Goal: Navigation & Orientation: Find specific page/section

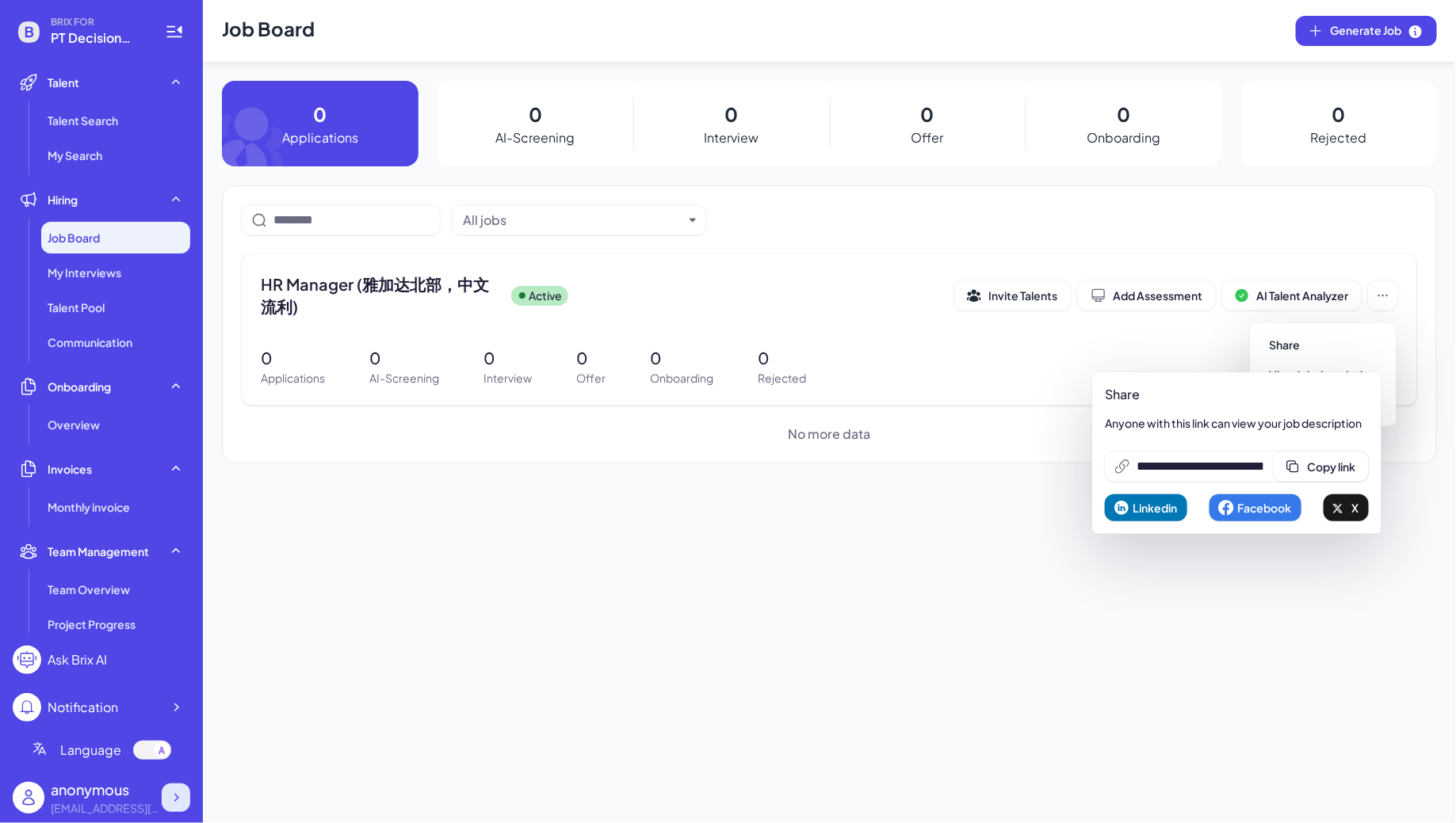
click at [178, 807] on div at bounding box center [176, 798] width 29 height 29
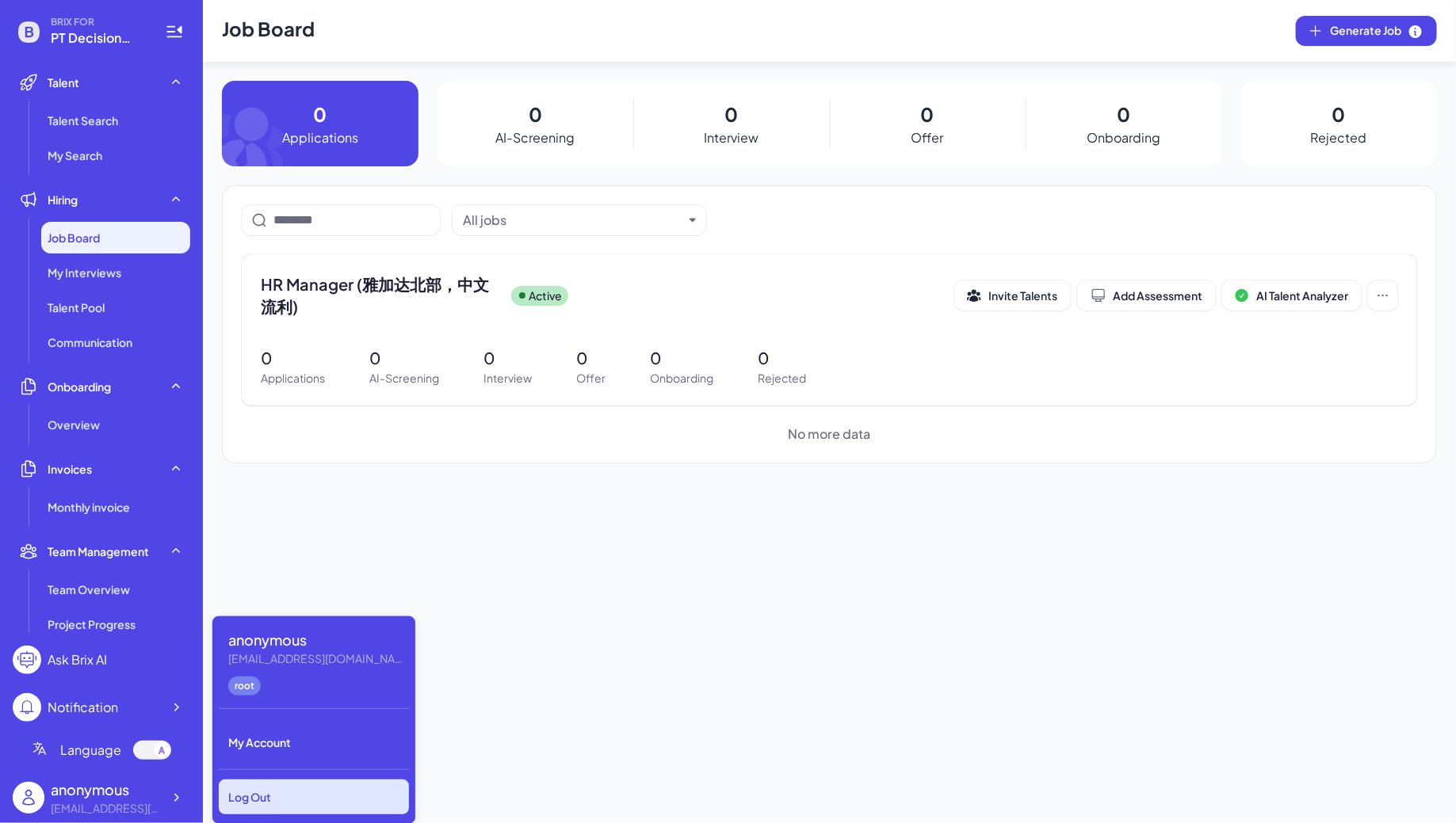
click at [288, 786] on div "Log Out" at bounding box center [313, 797] width 190 height 35
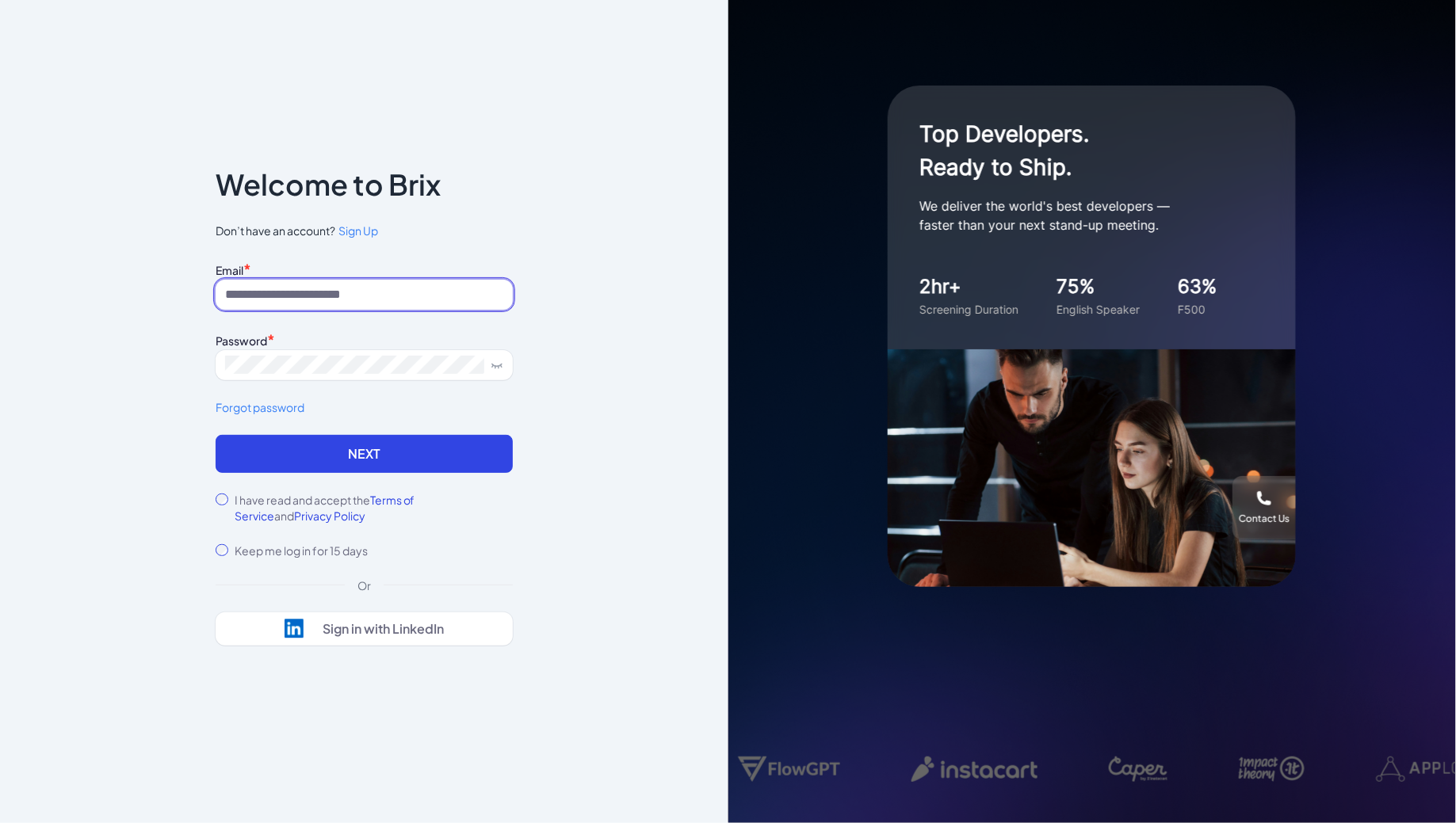
type input "**********"
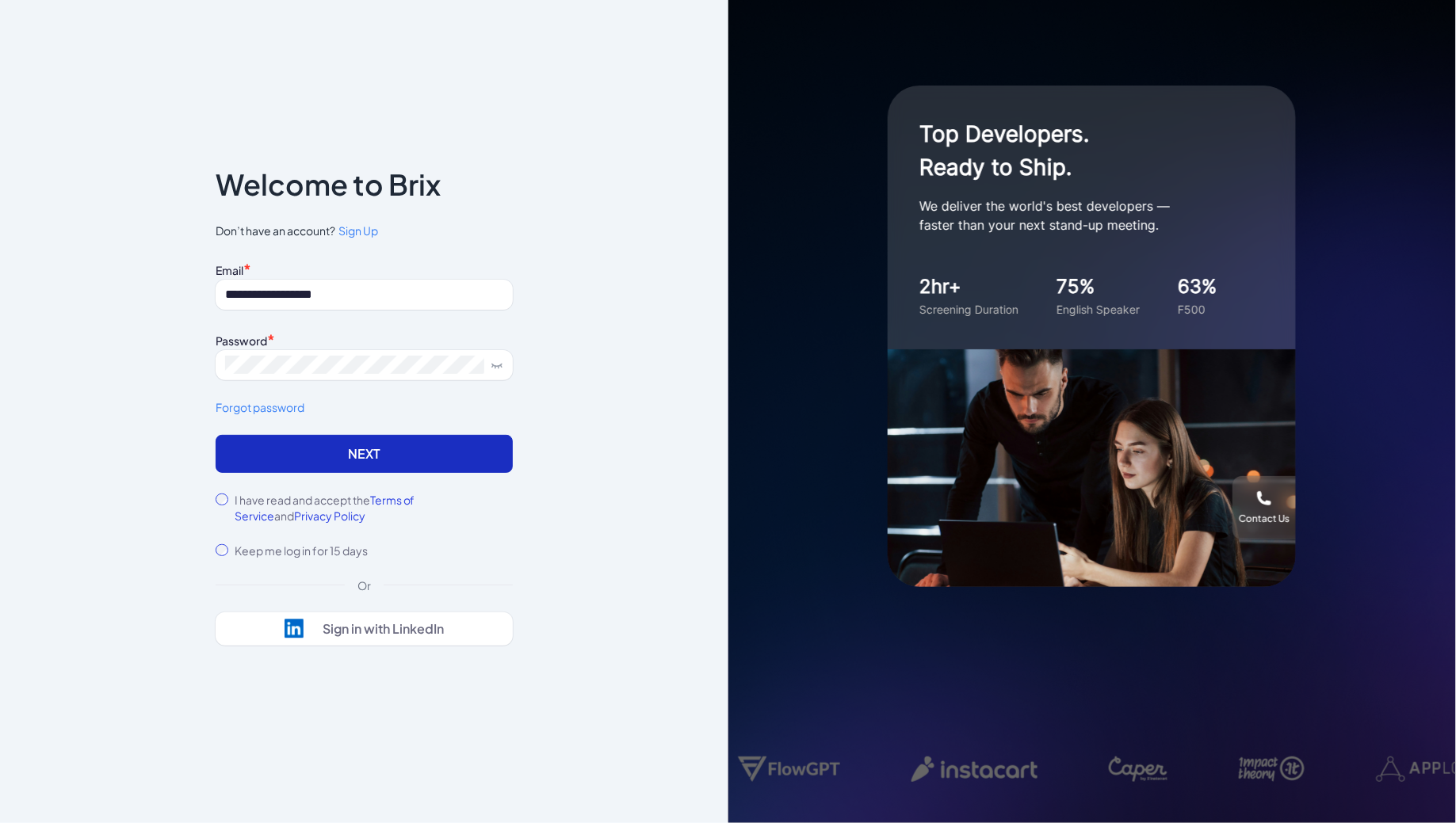
click at [293, 461] on button "Next" at bounding box center [363, 453] width 297 height 38
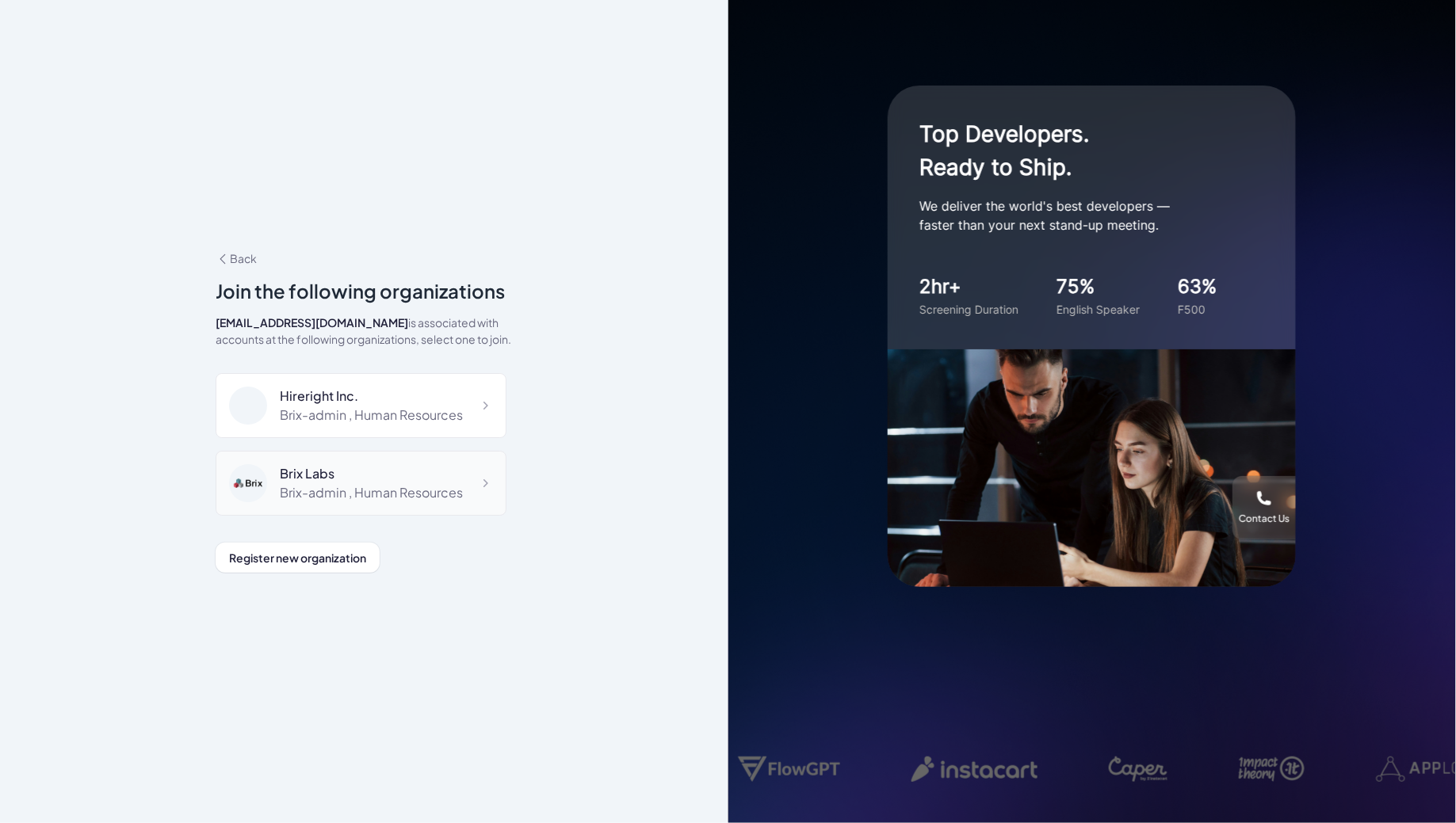
scroll to position [10580, 0]
click at [345, 544] on div "DeepVista" at bounding box center [357, 553] width 155 height 19
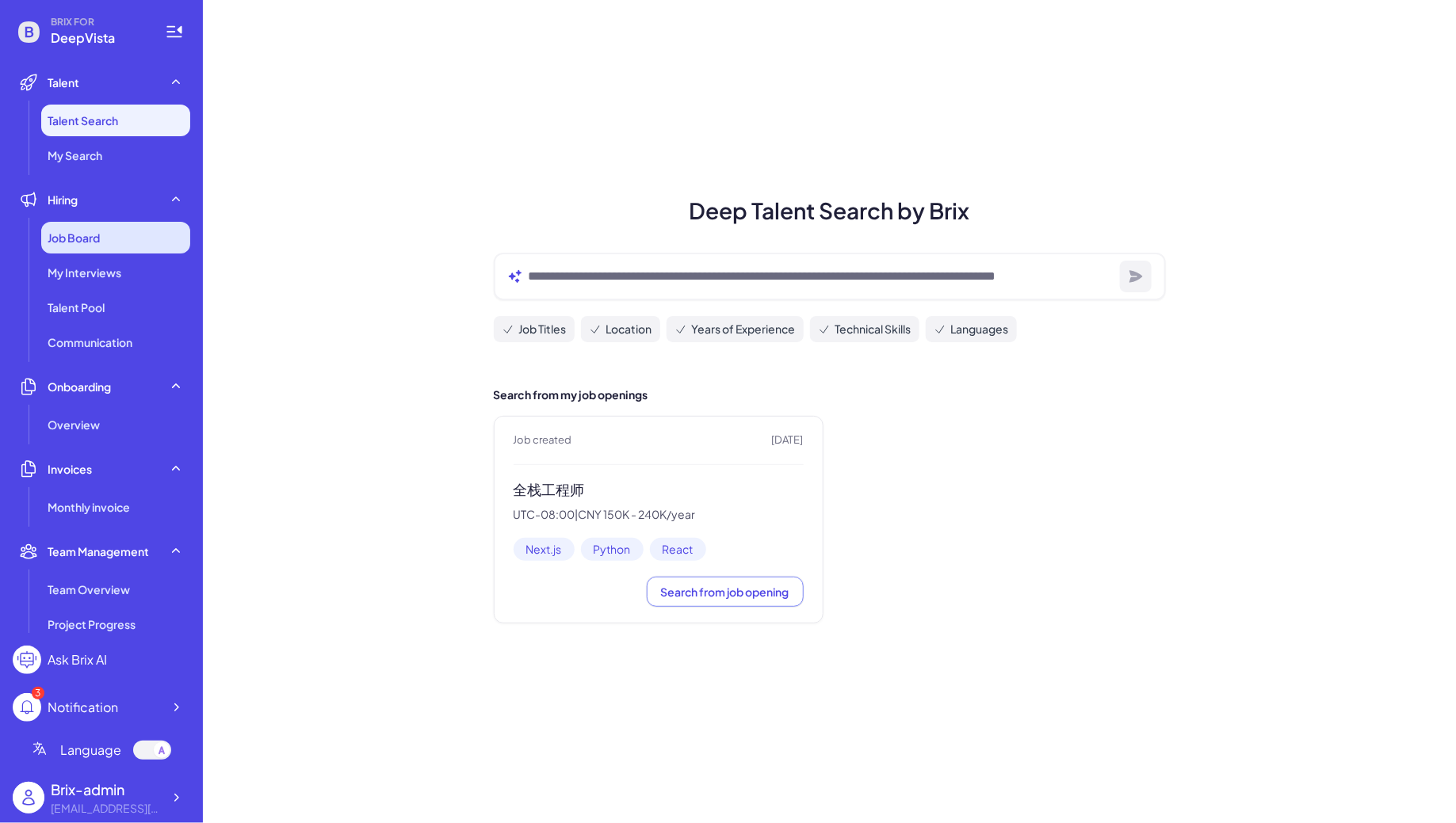
click at [93, 235] on span "Job Board" at bounding box center [73, 237] width 53 height 16
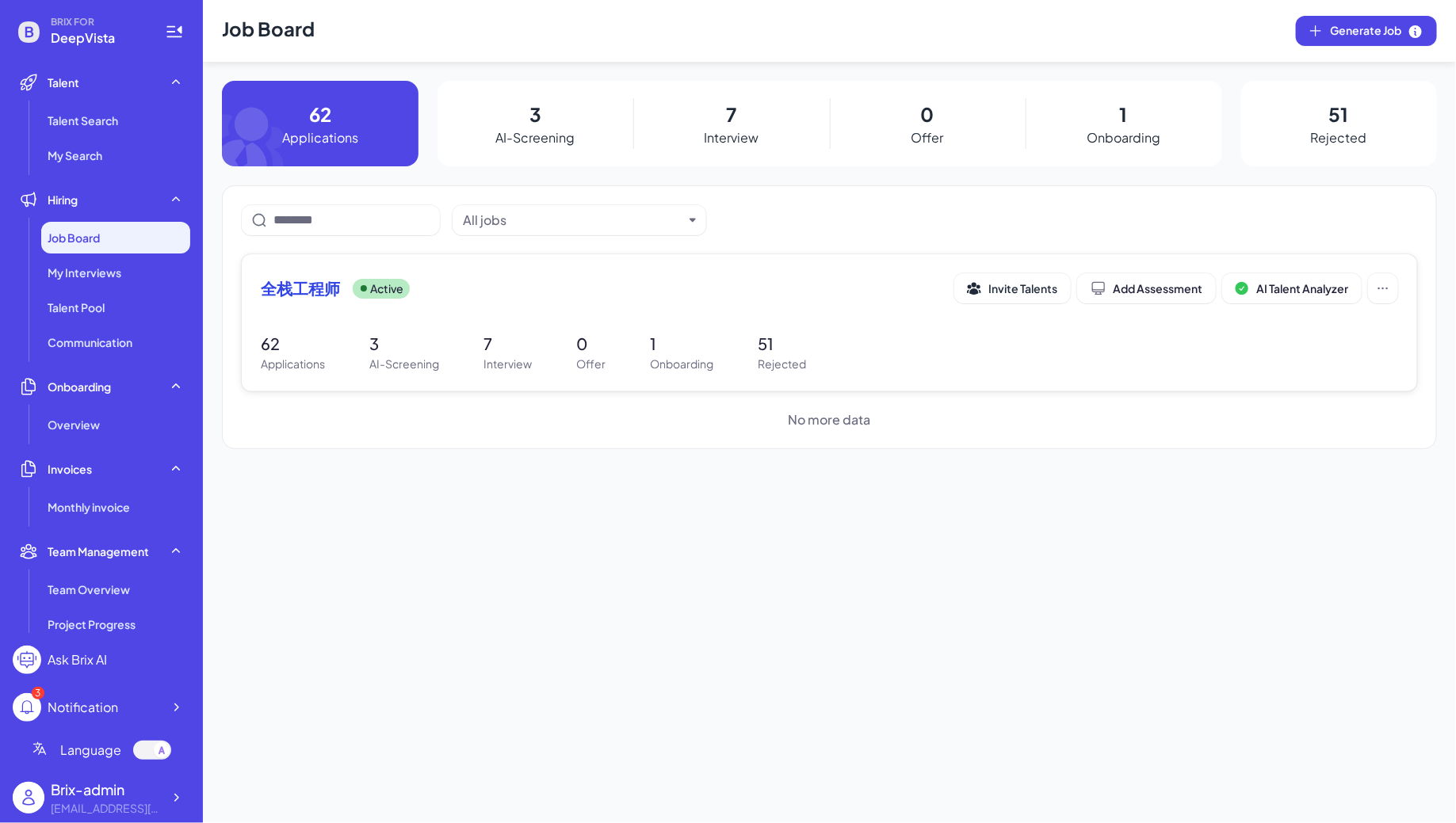
click at [317, 312] on div "全栈工程师 Active Invite Talents Add Assessment AI Talent Analyzer 62 Applications 3…" at bounding box center [829, 323] width 1176 height 137
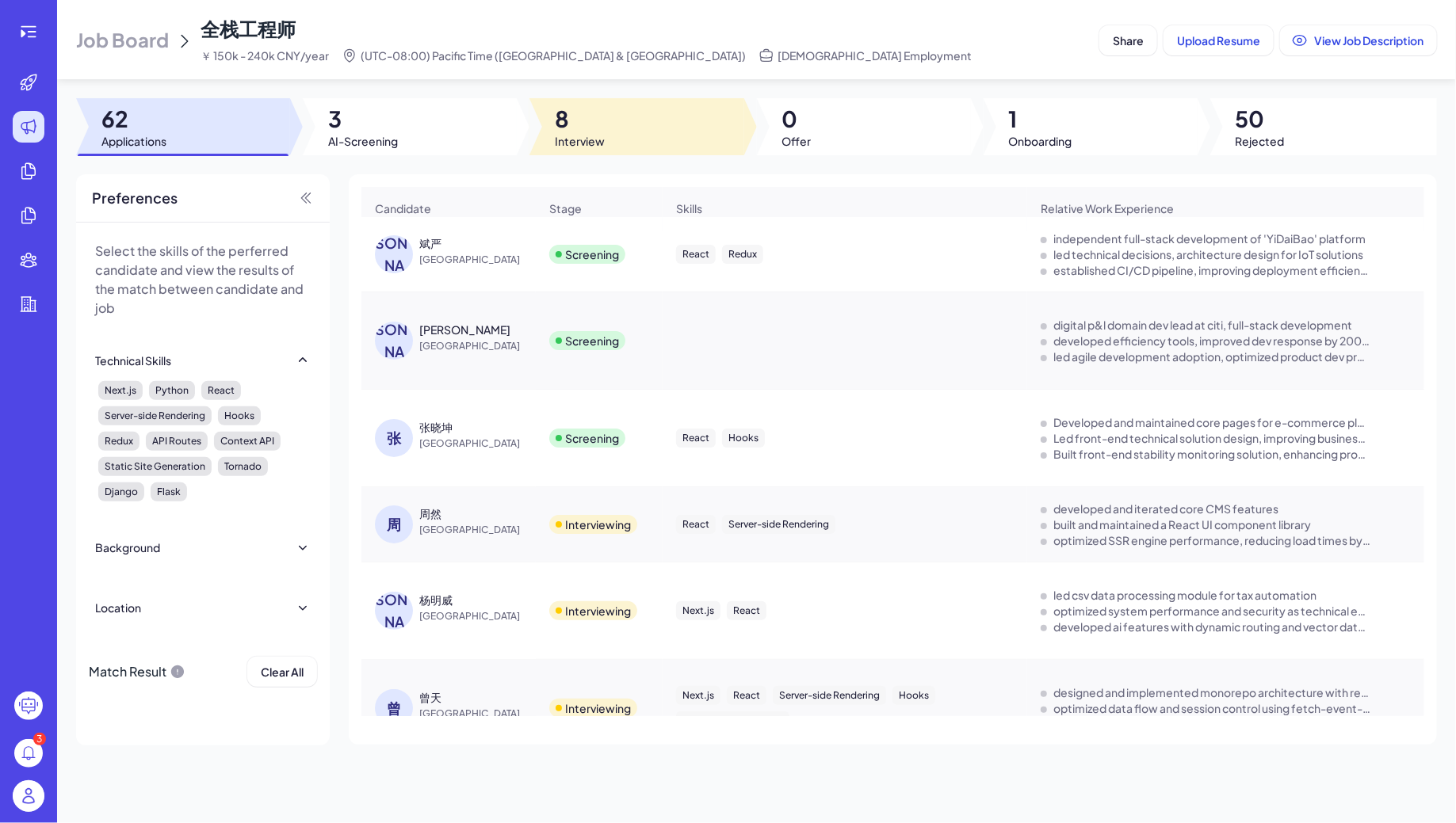
click at [597, 131] on span "8" at bounding box center [579, 119] width 50 height 29
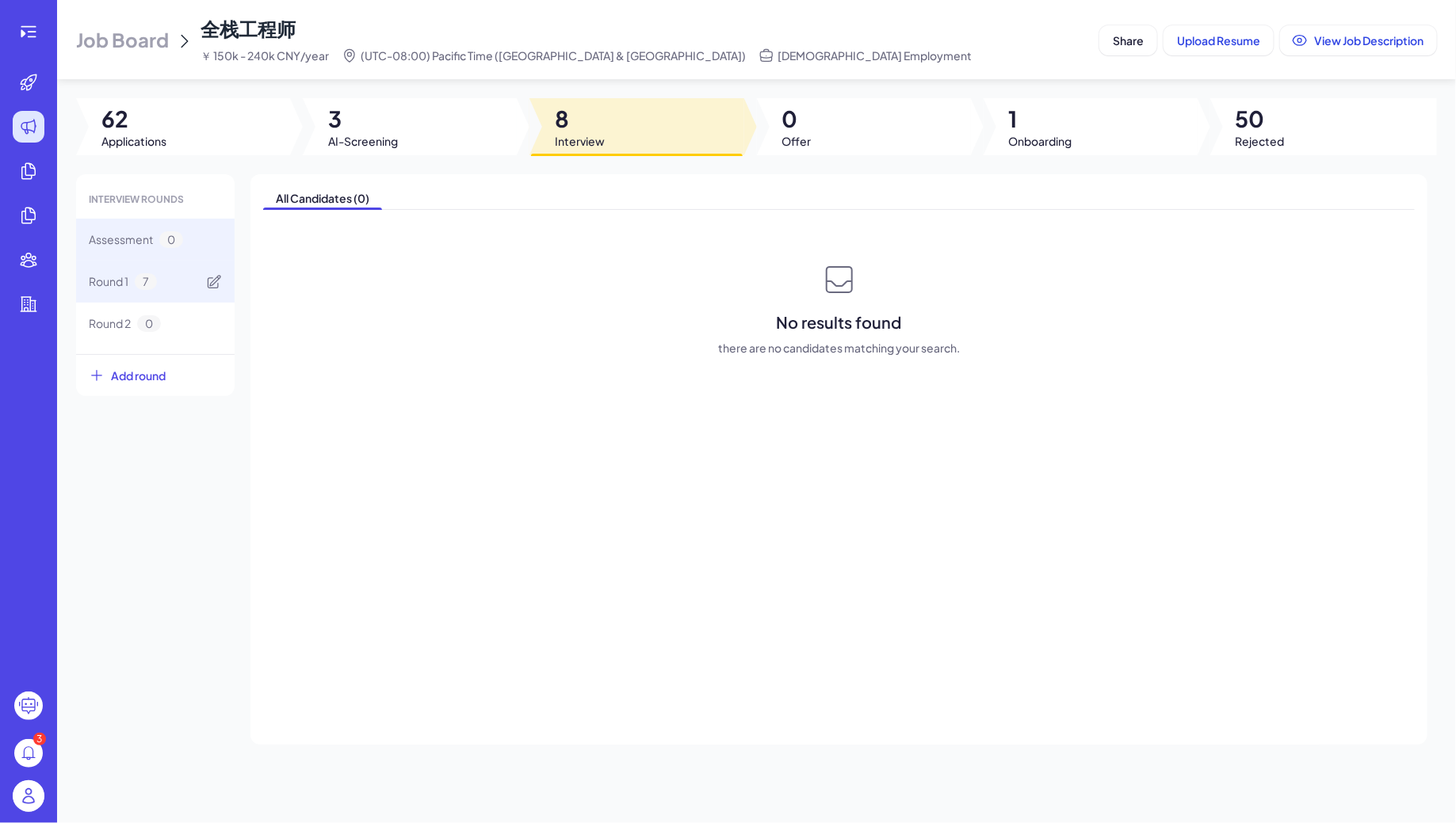
click at [141, 280] on span "7" at bounding box center [146, 281] width 22 height 17
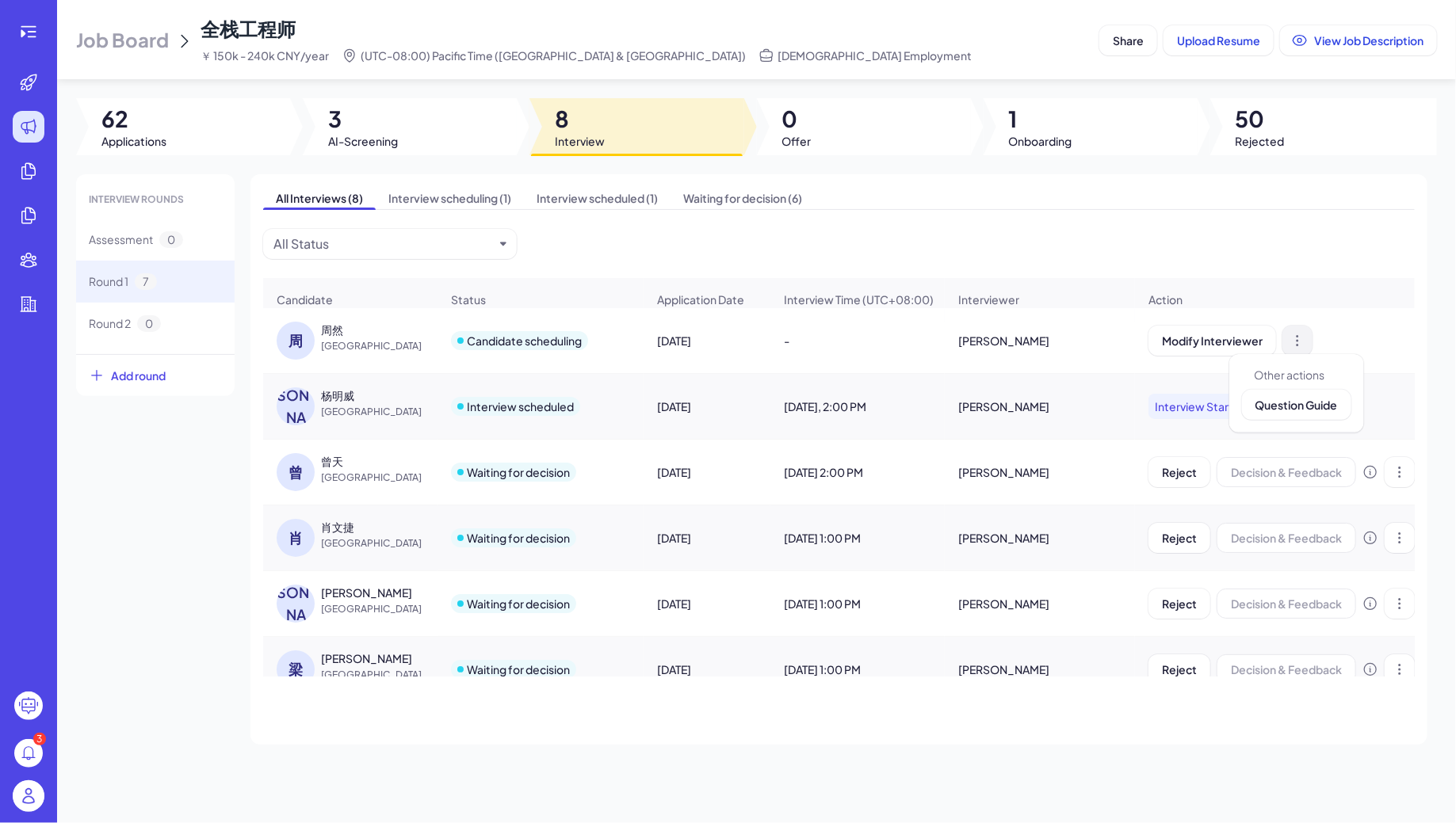
click at [1299, 336] on icon at bounding box center [1297, 341] width 16 height 16
click at [1023, 341] on div "Jing Conan Wang" at bounding box center [1039, 341] width 188 height 45
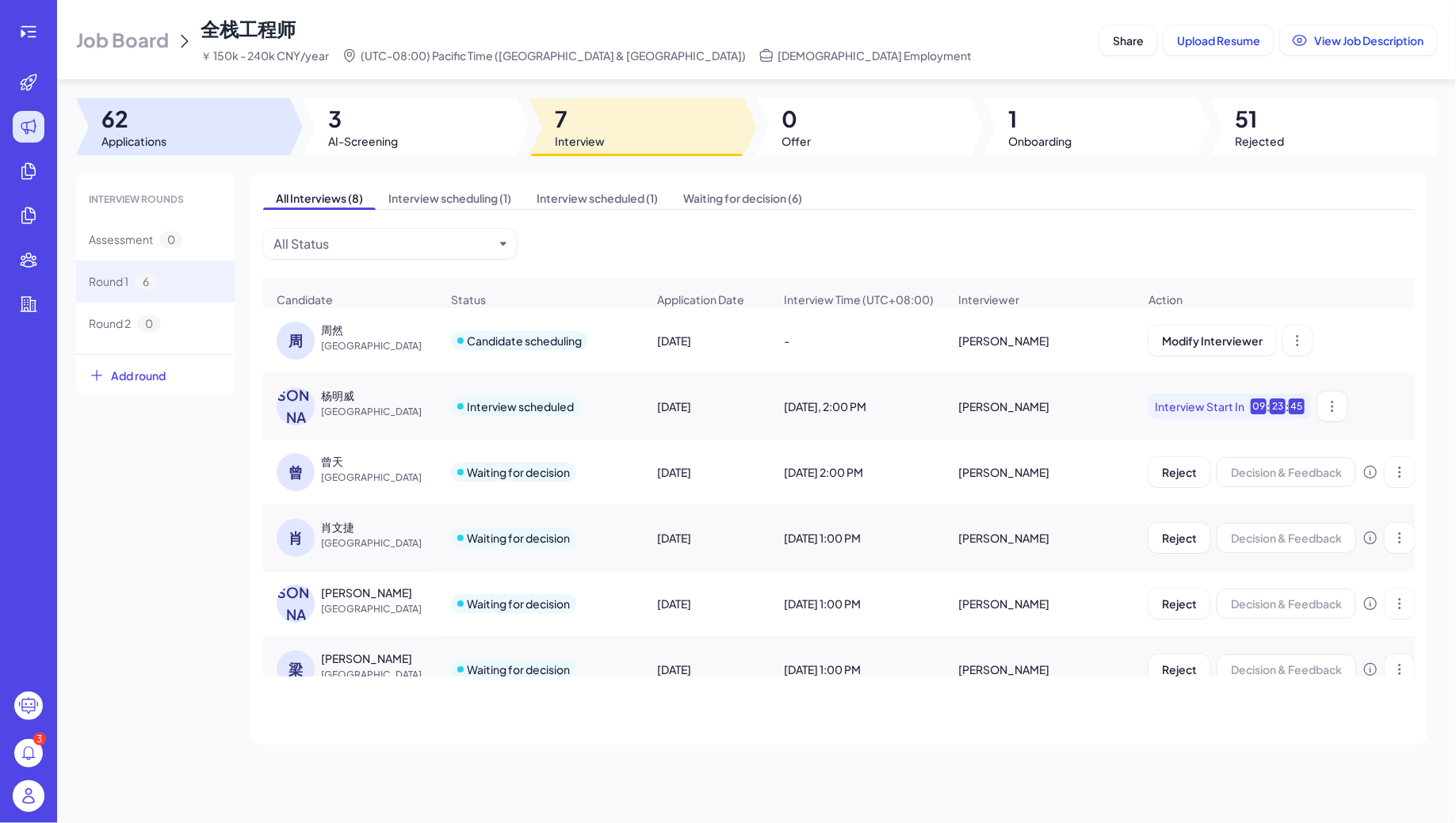
click at [236, 143] on div at bounding box center [183, 127] width 214 height 57
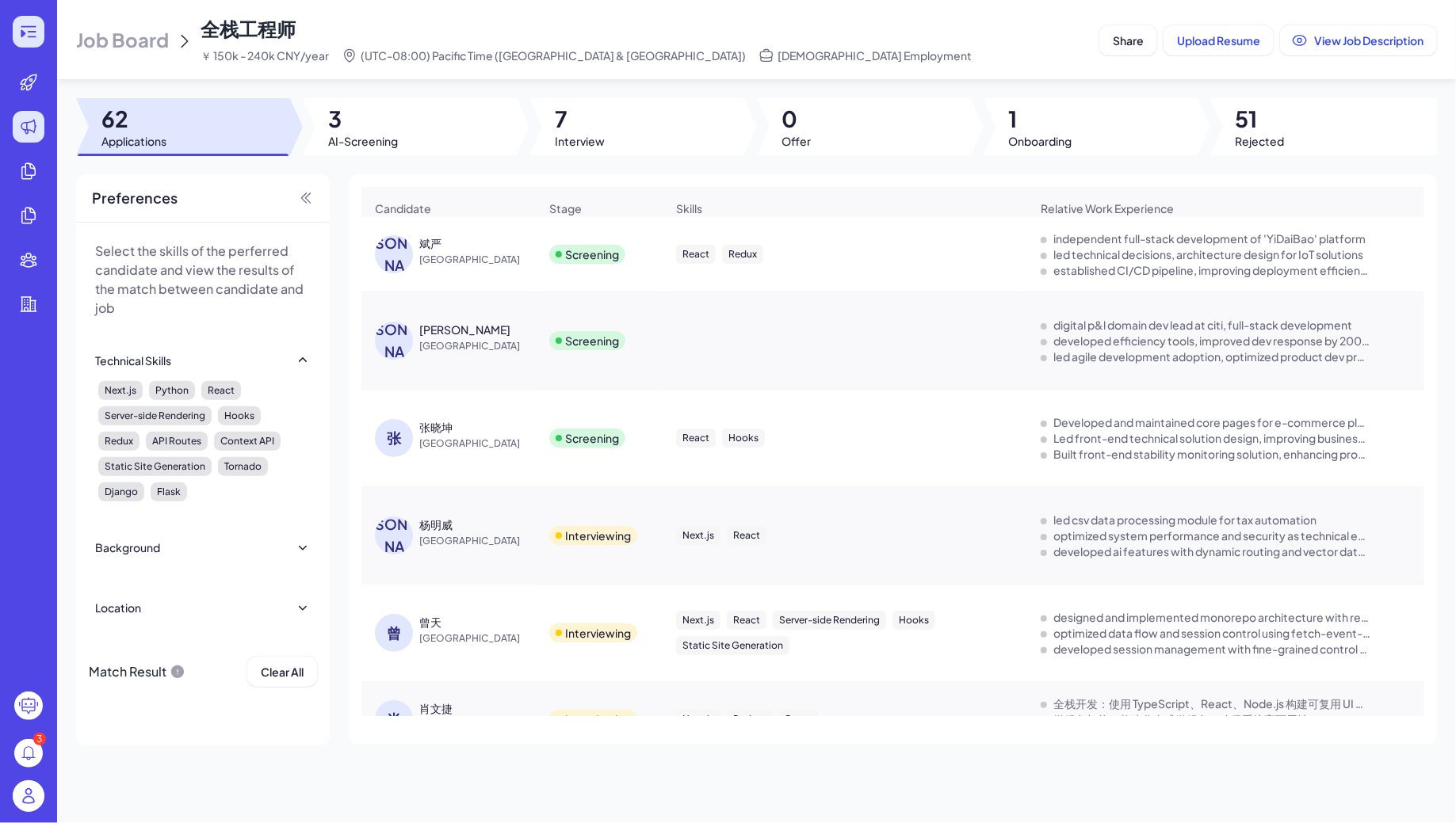
click at [29, 45] on div at bounding box center [29, 32] width 32 height 32
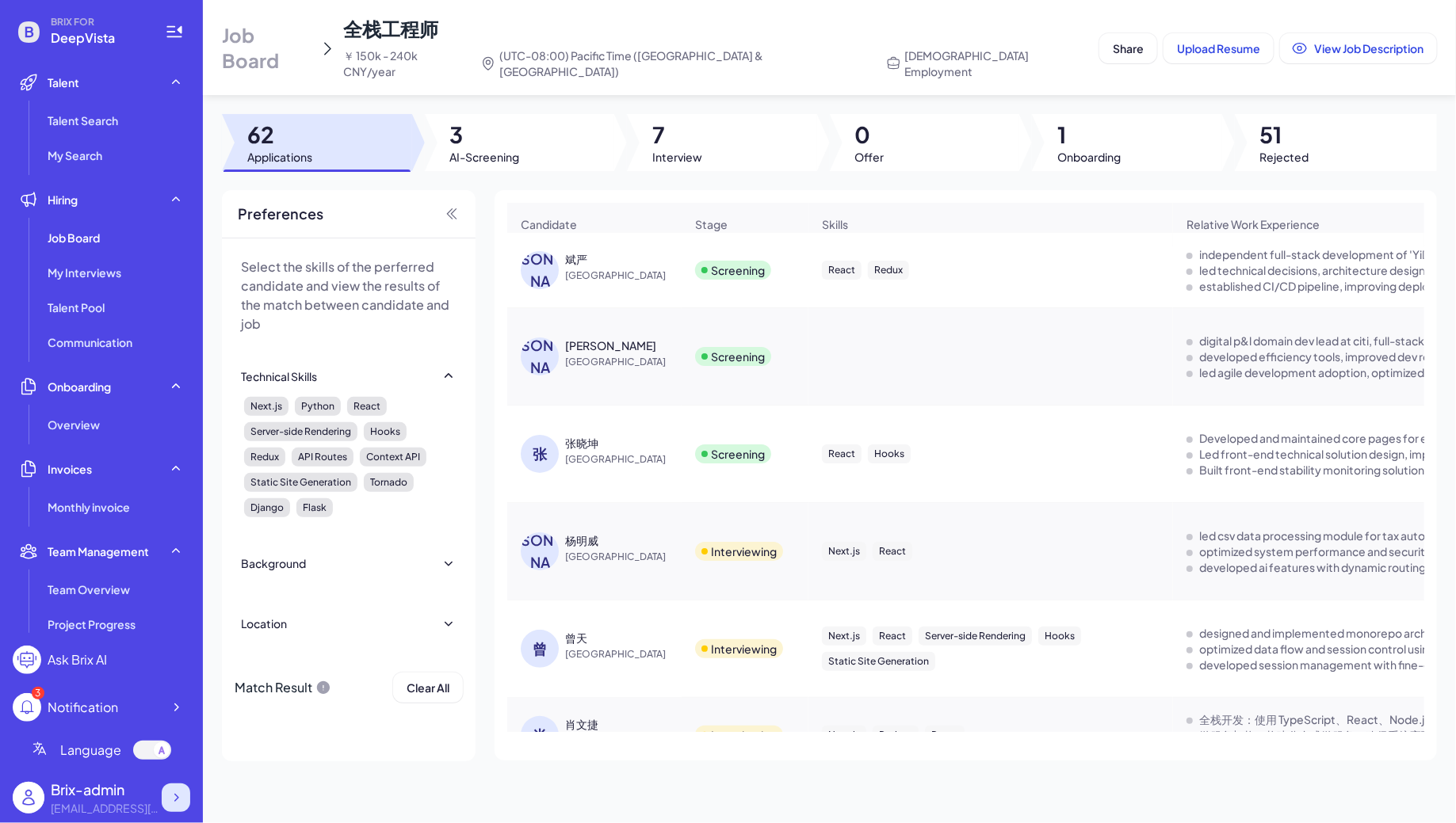
click at [171, 793] on icon at bounding box center [176, 798] width 16 height 16
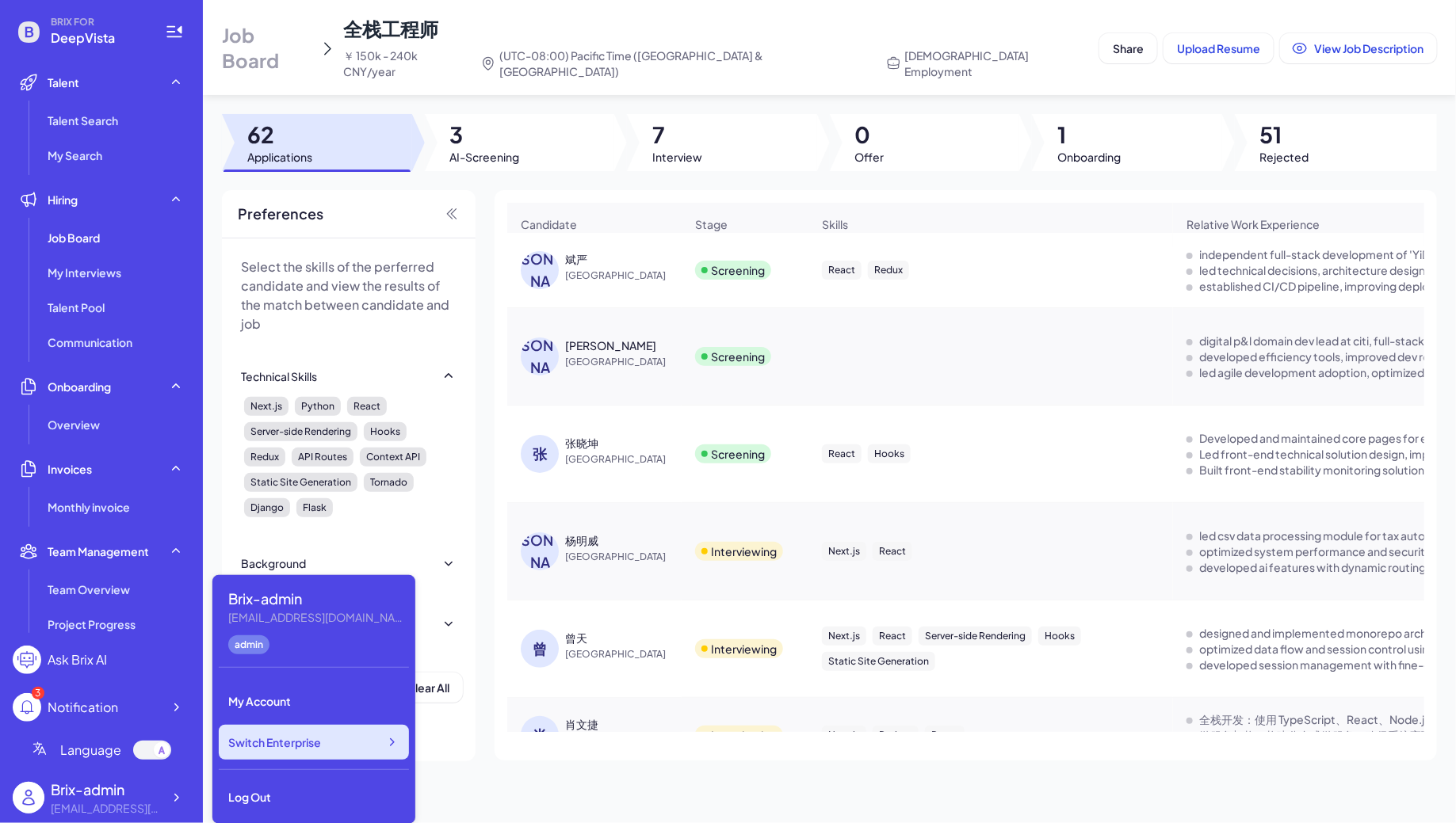
click at [332, 733] on div "Switch Enterprise" at bounding box center [313, 742] width 190 height 35
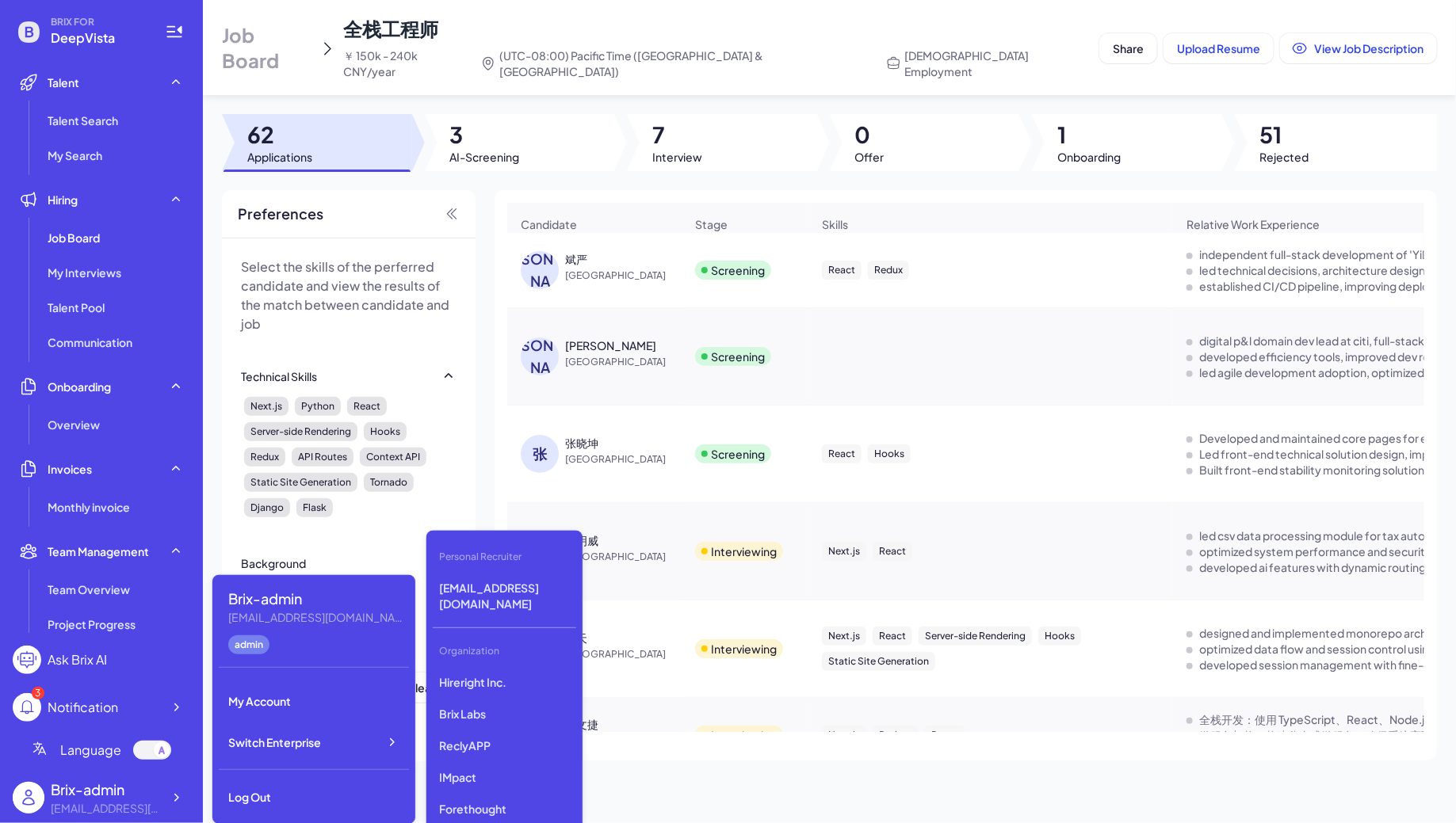
scroll to position [3991, 0]
click at [470, 740] on p "Revolve" at bounding box center [504, 749] width 144 height 29
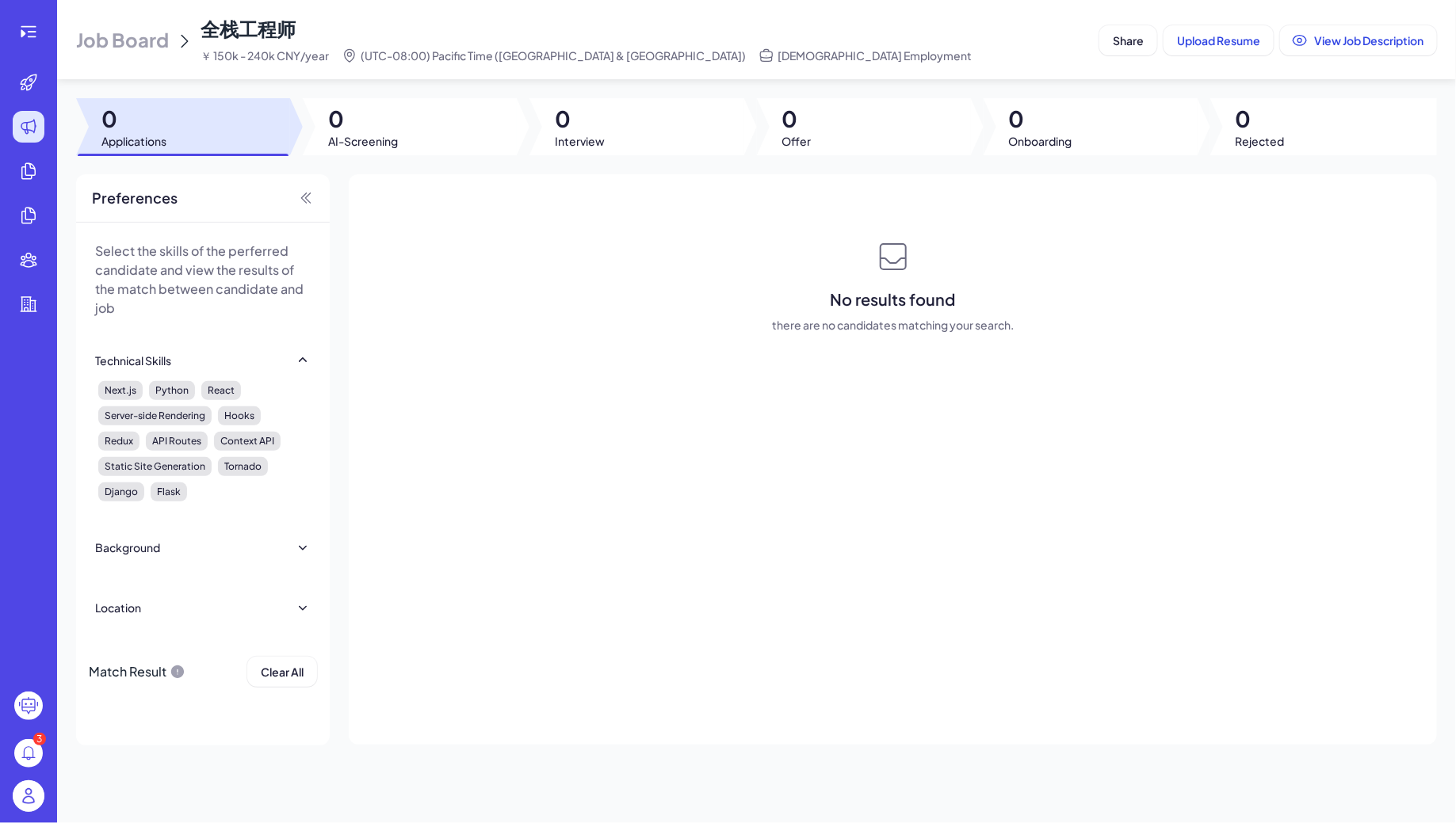
click at [153, 42] on span "Job Board" at bounding box center [122, 39] width 93 height 25
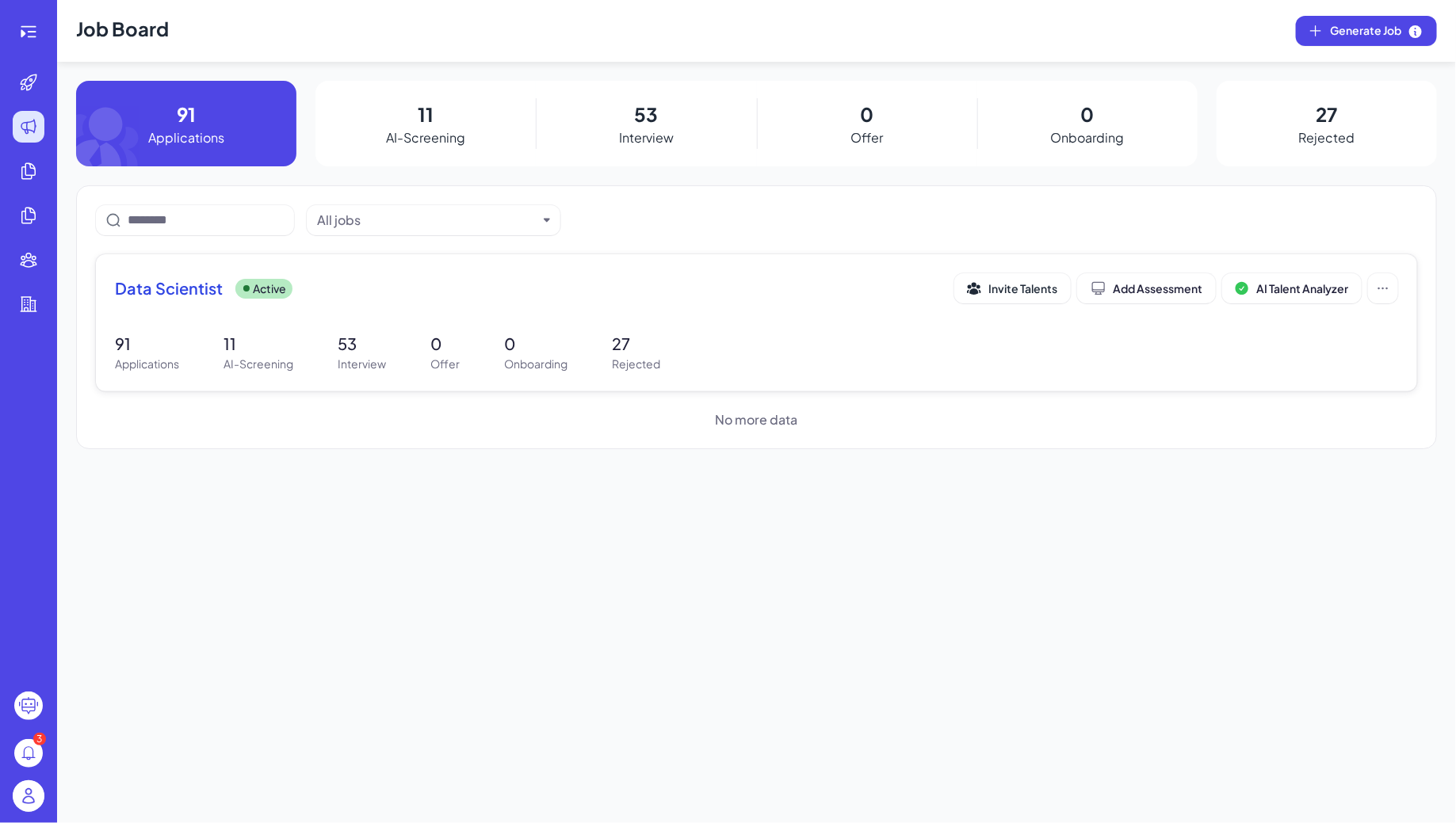
click at [307, 304] on div "Data Scientist Active Invite Talents Add Assessment AI Talent Analyzer" at bounding box center [756, 293] width 1283 height 39
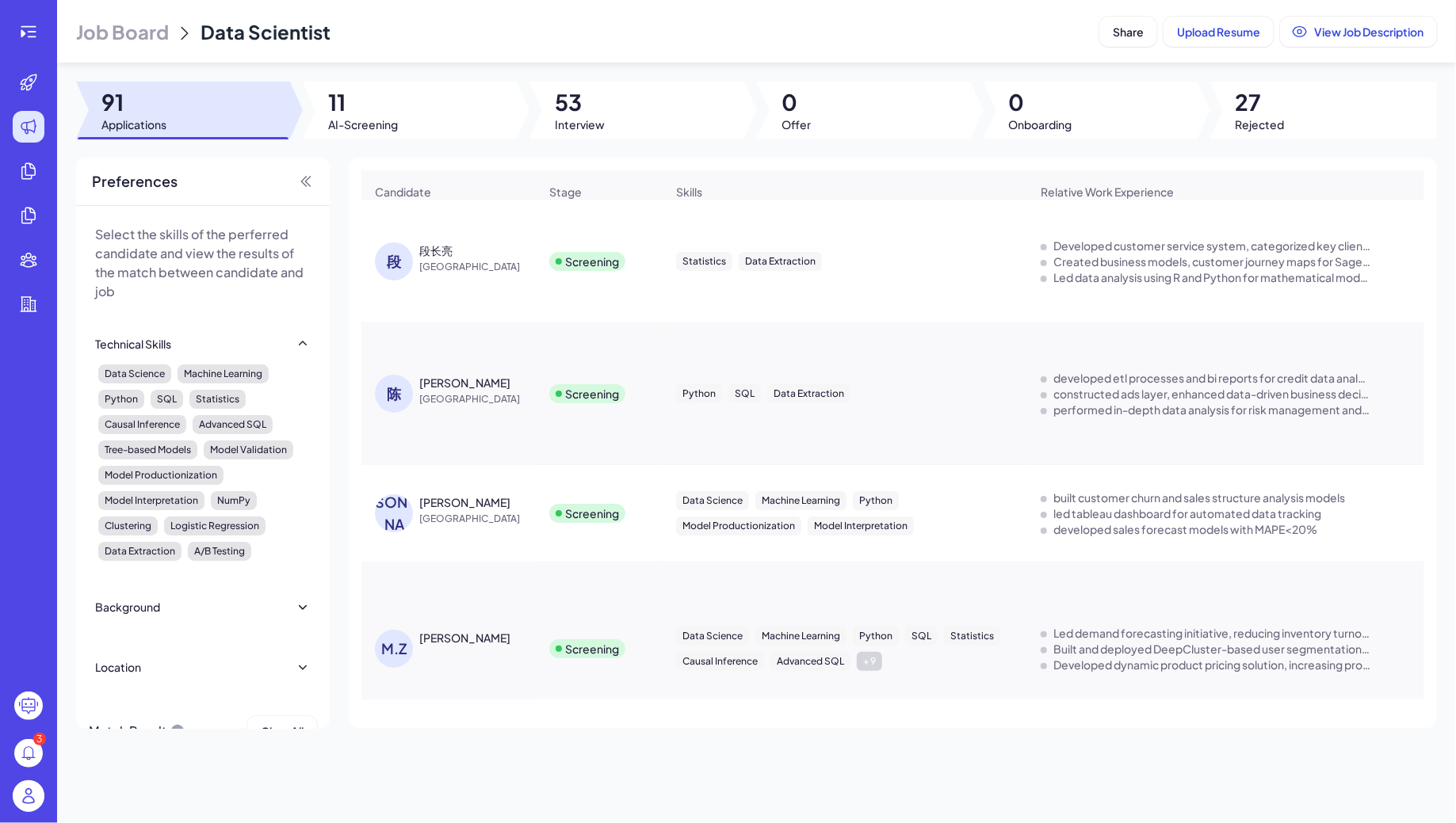
click at [8, 29] on div at bounding box center [29, 32] width 51 height 32
click at [13, 30] on div at bounding box center [29, 32] width 32 height 32
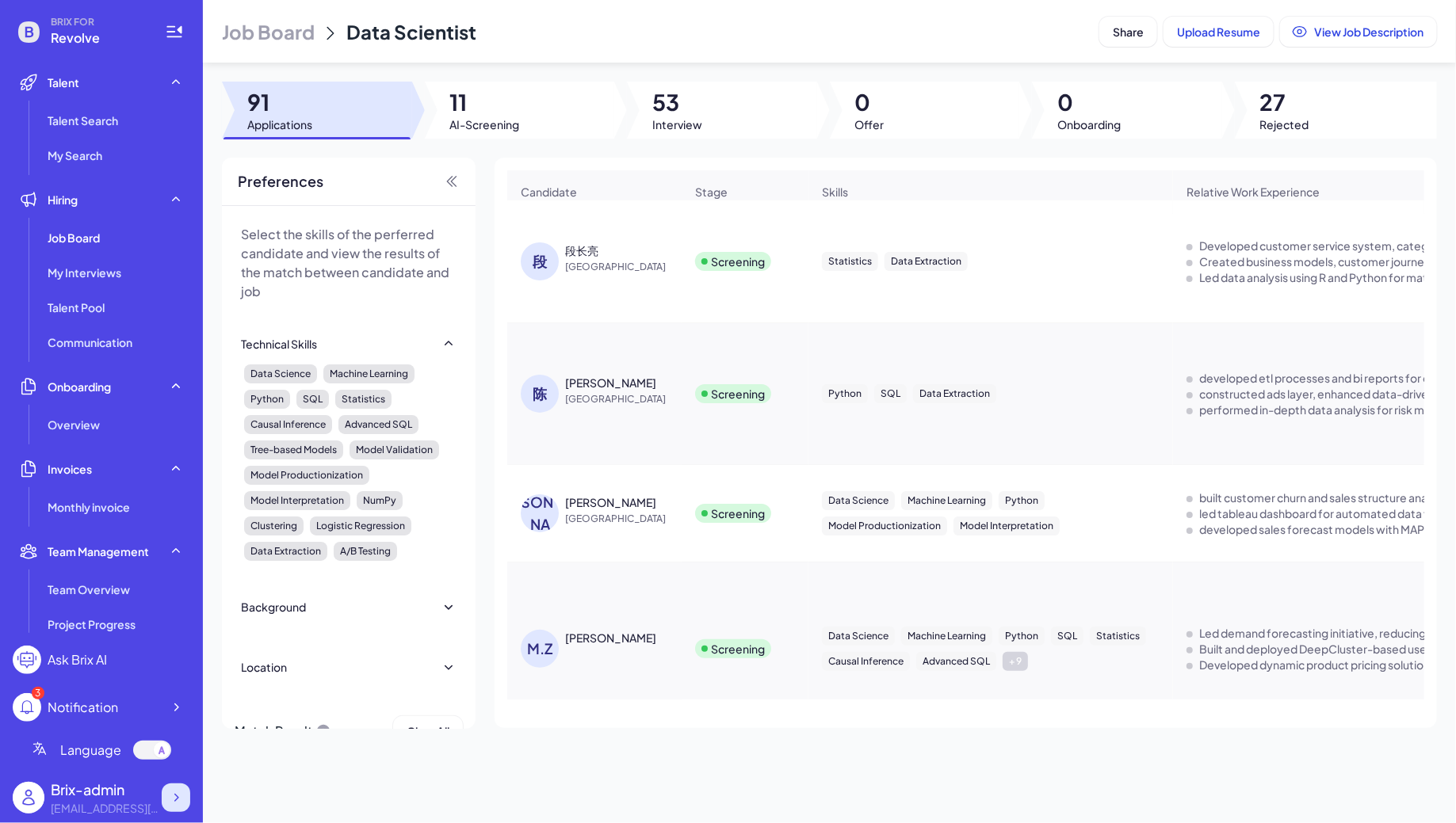
click at [166, 797] on div at bounding box center [176, 798] width 29 height 29
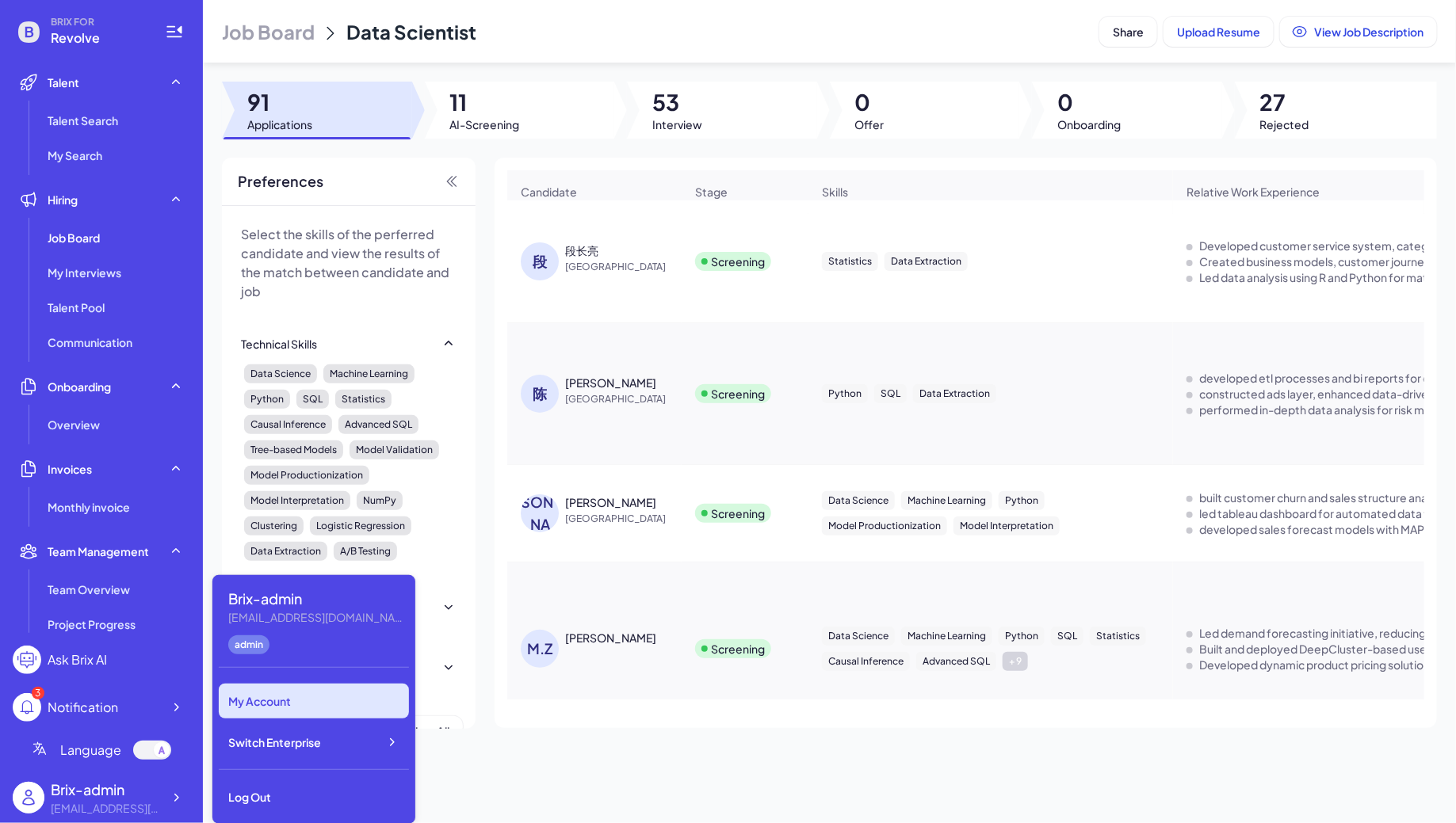
click at [320, 742] on div "Brix-admin flora@joinbrix.com admin My Account Switch Enterprise Log Out" at bounding box center [313, 700] width 203 height 249
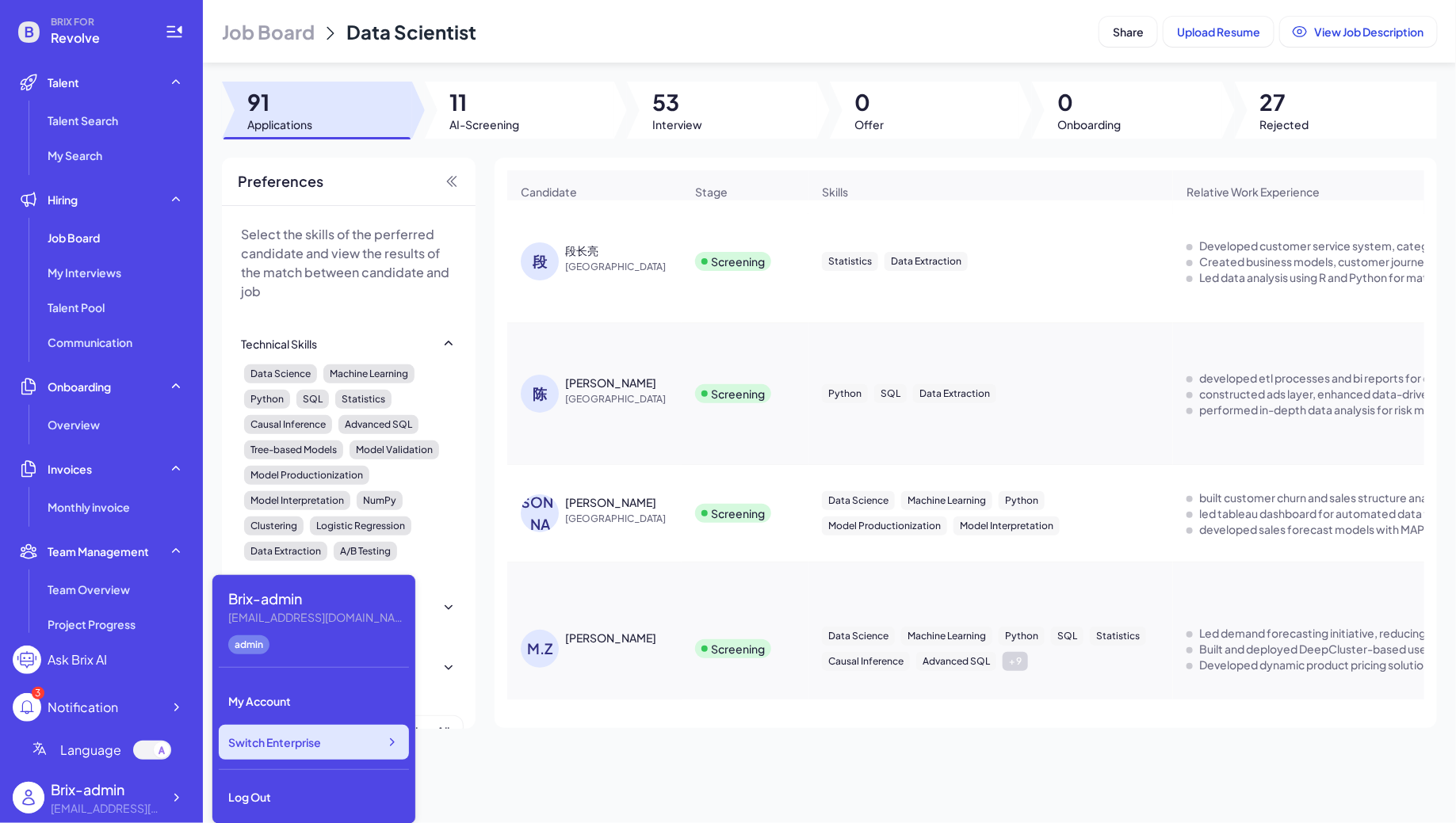
click at [354, 744] on div "Switch Enterprise" at bounding box center [313, 742] width 190 height 35
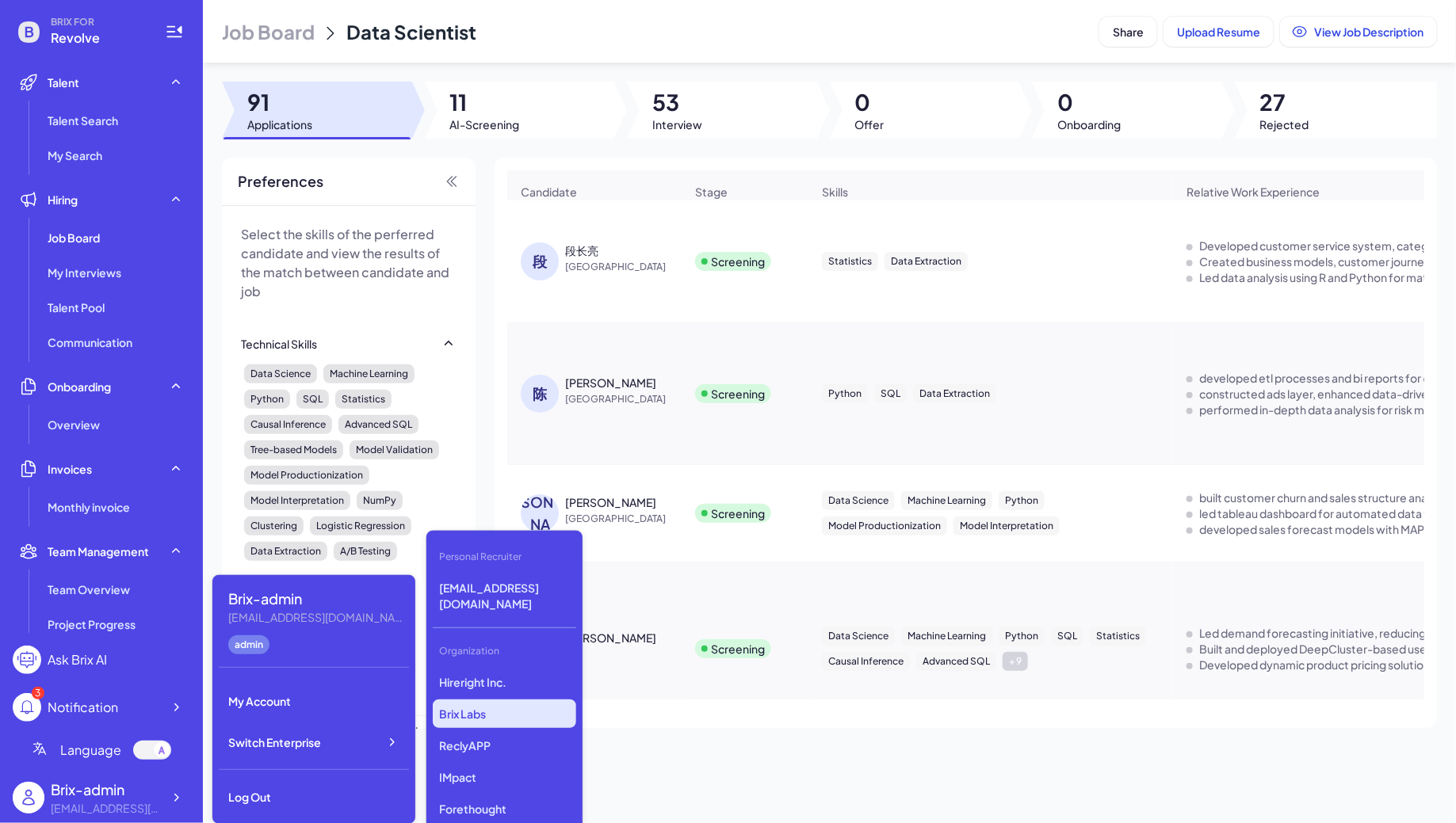
scroll to position [2375, 0]
click at [511, 734] on p "Skywalk Inc." at bounding box center [504, 748] width 144 height 29
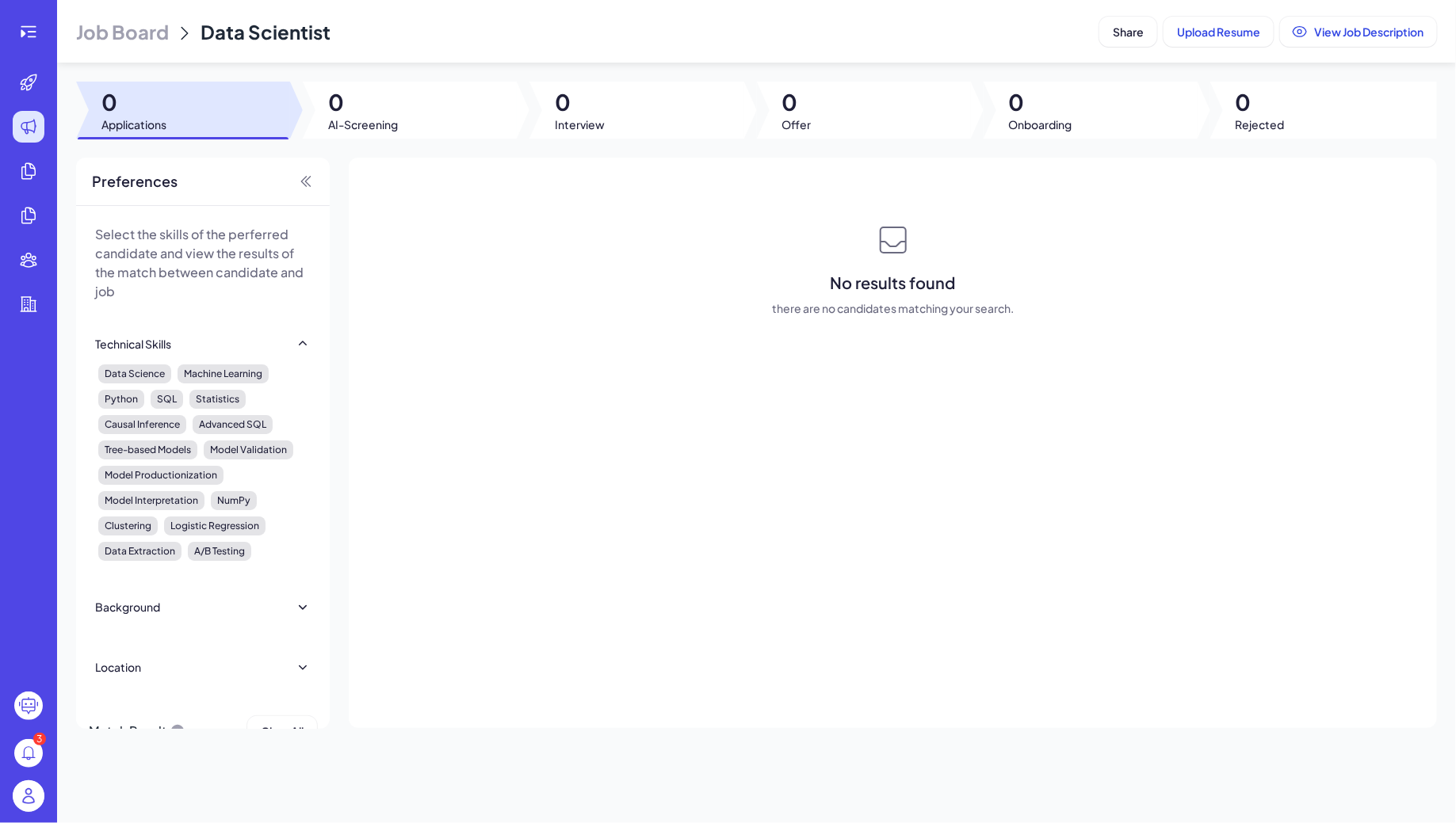
click at [136, 29] on span "Job Board" at bounding box center [122, 31] width 93 height 25
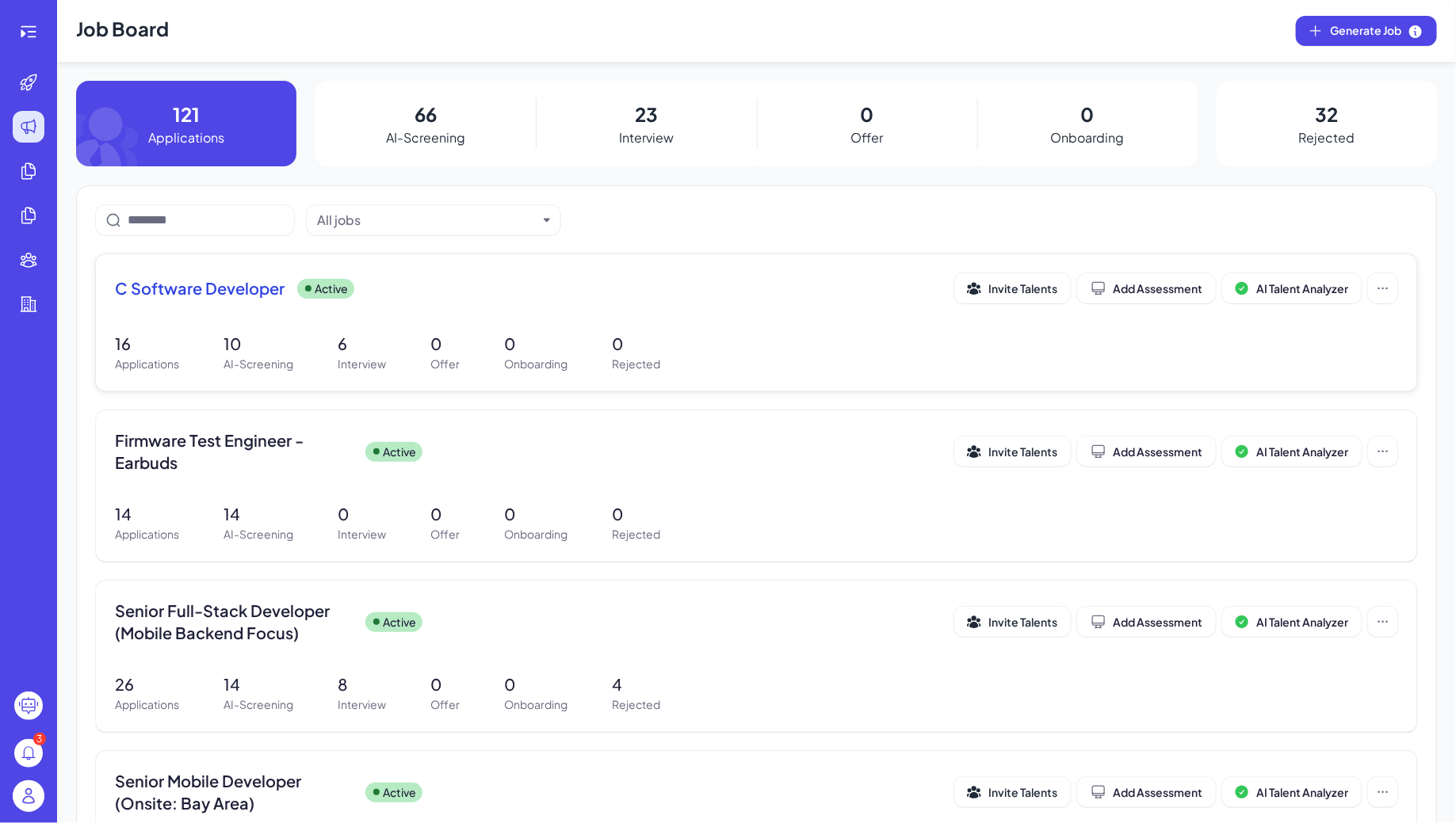
click at [453, 340] on p "0" at bounding box center [445, 344] width 29 height 24
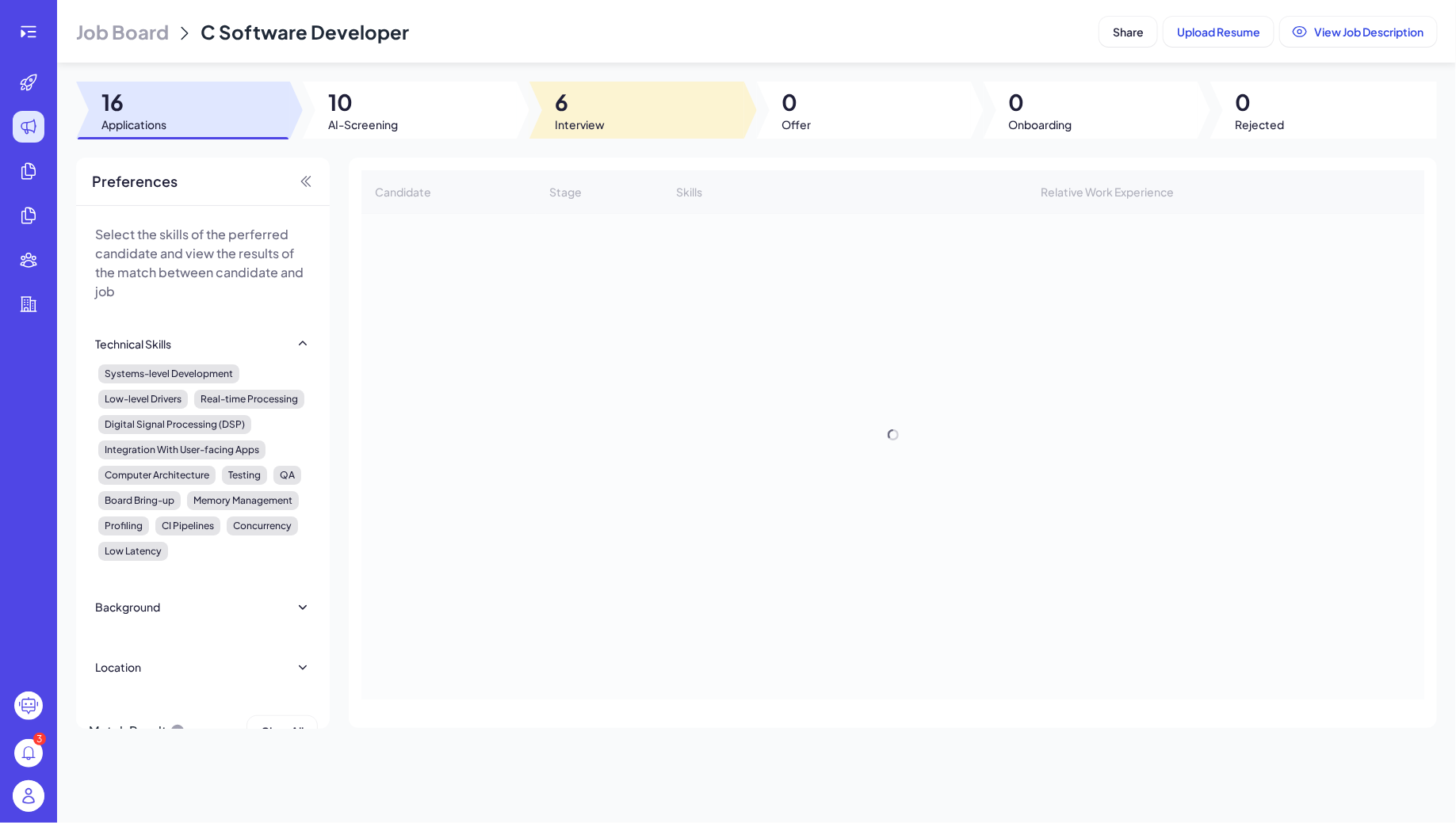
click at [612, 136] on div at bounding box center [636, 110] width 214 height 57
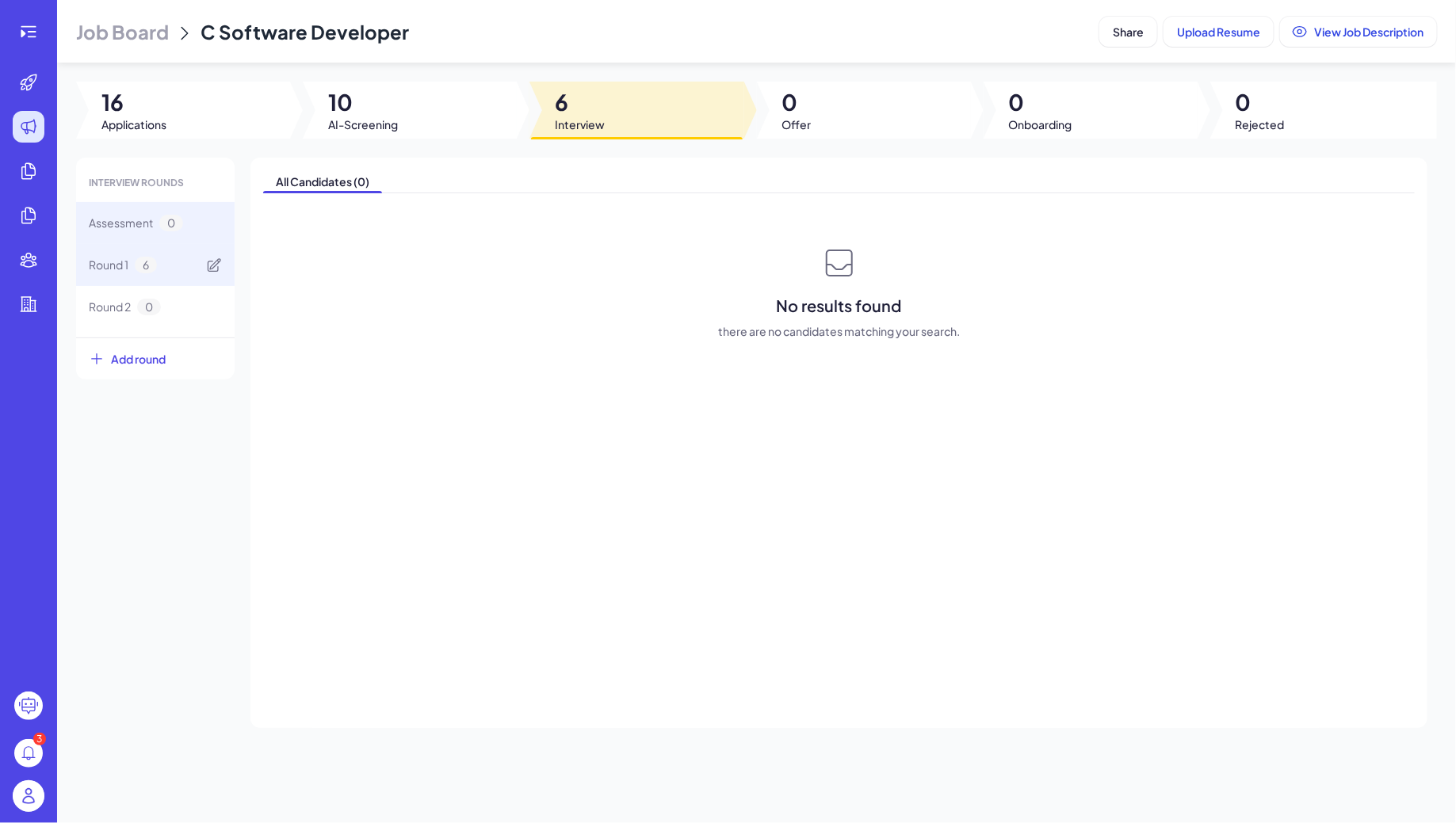
click at [171, 275] on div "Round 1 6" at bounding box center [155, 264] width 159 height 42
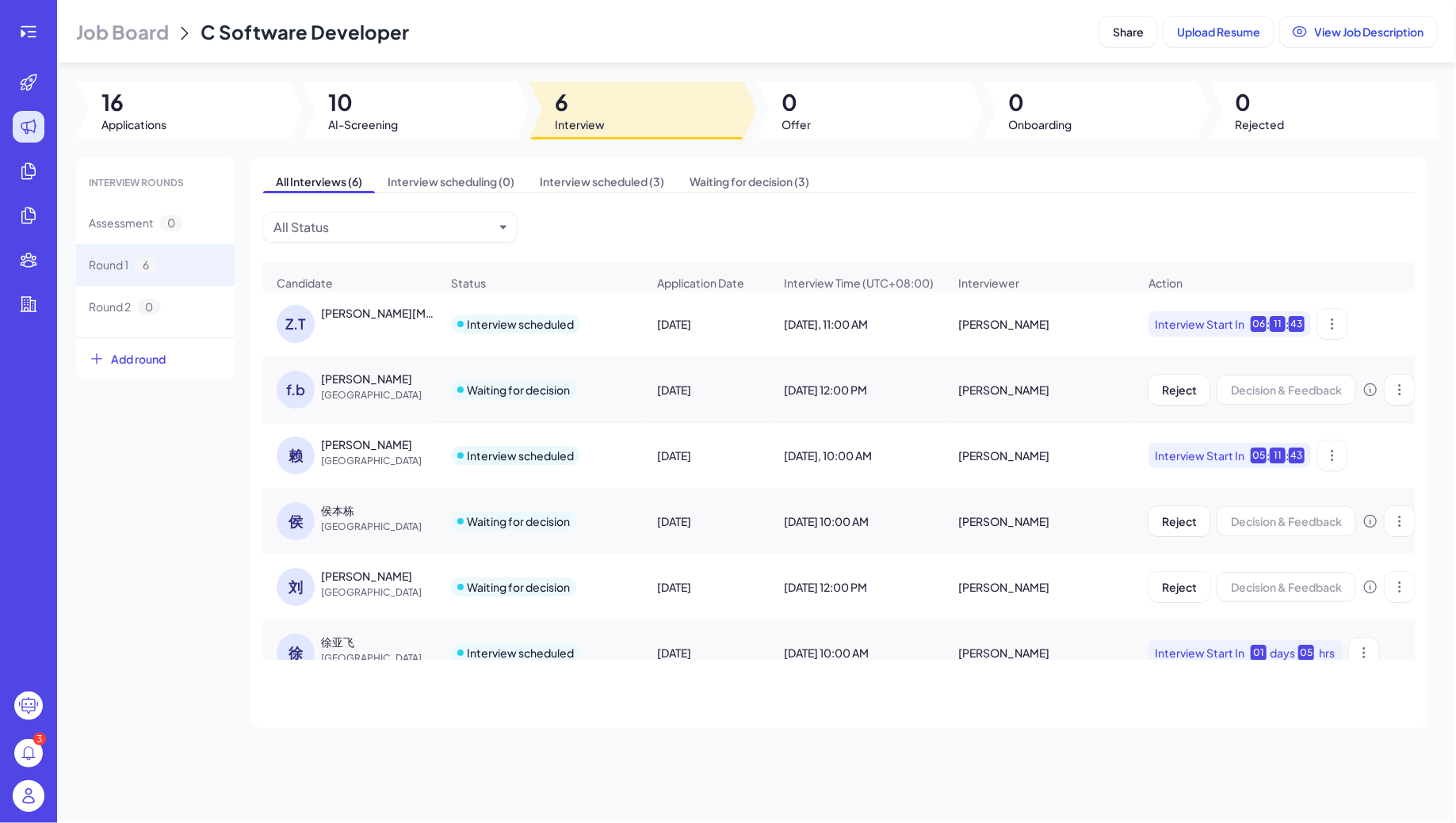
scroll to position [25, 0]
